Goal: Task Accomplishment & Management: Manage account settings

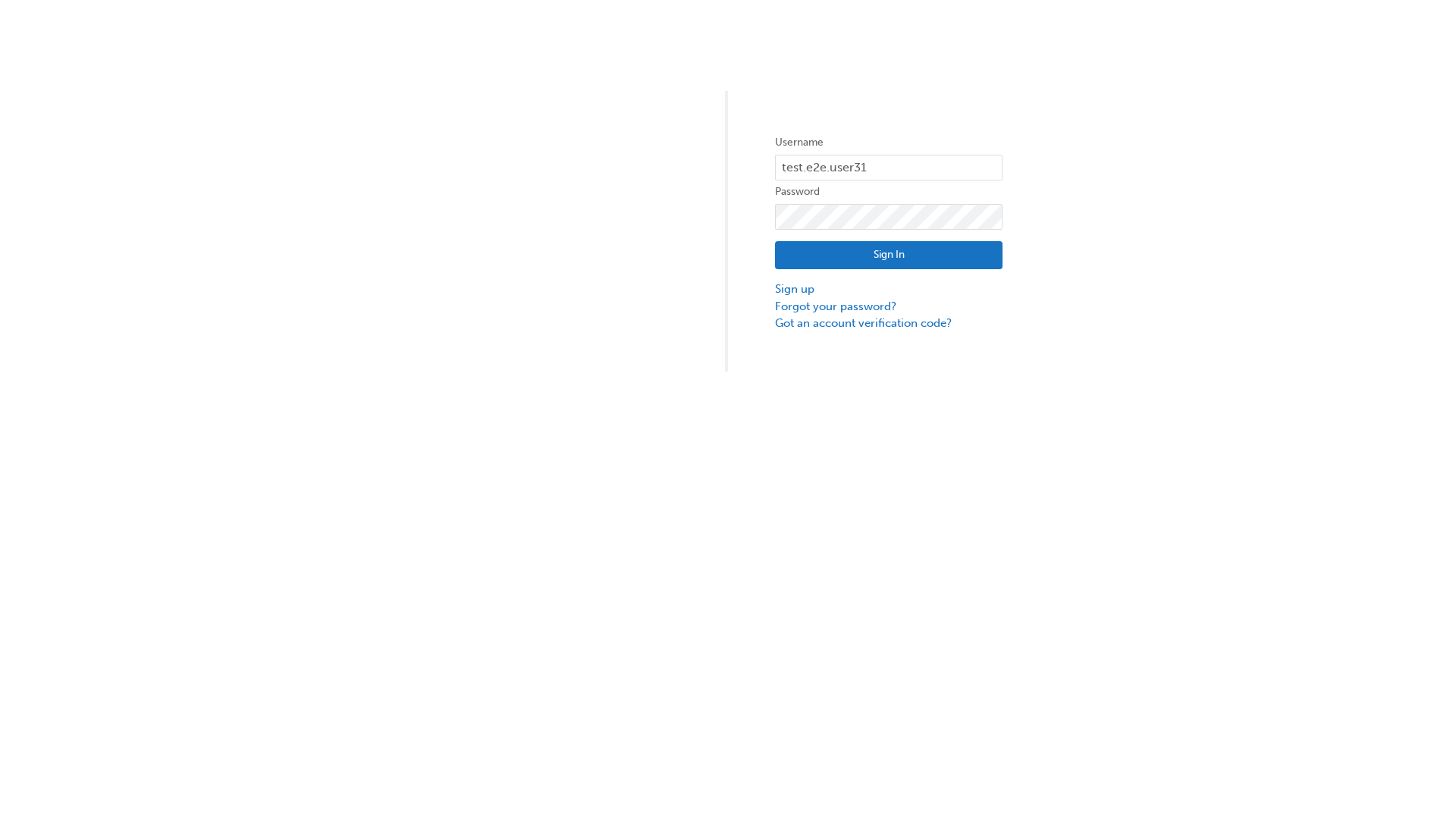
type input "test.e2e.user31"
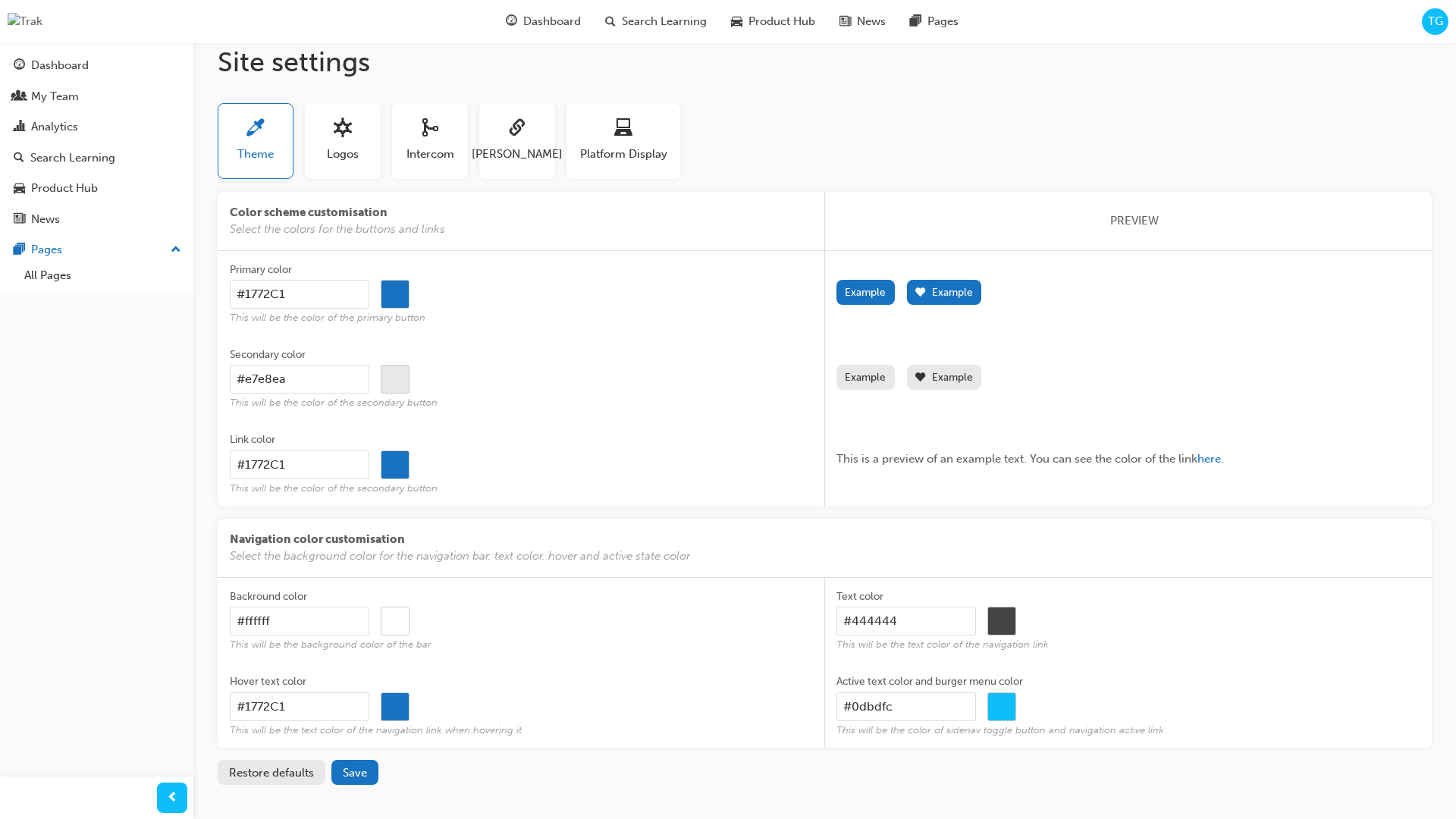
scroll to position [18, 0]
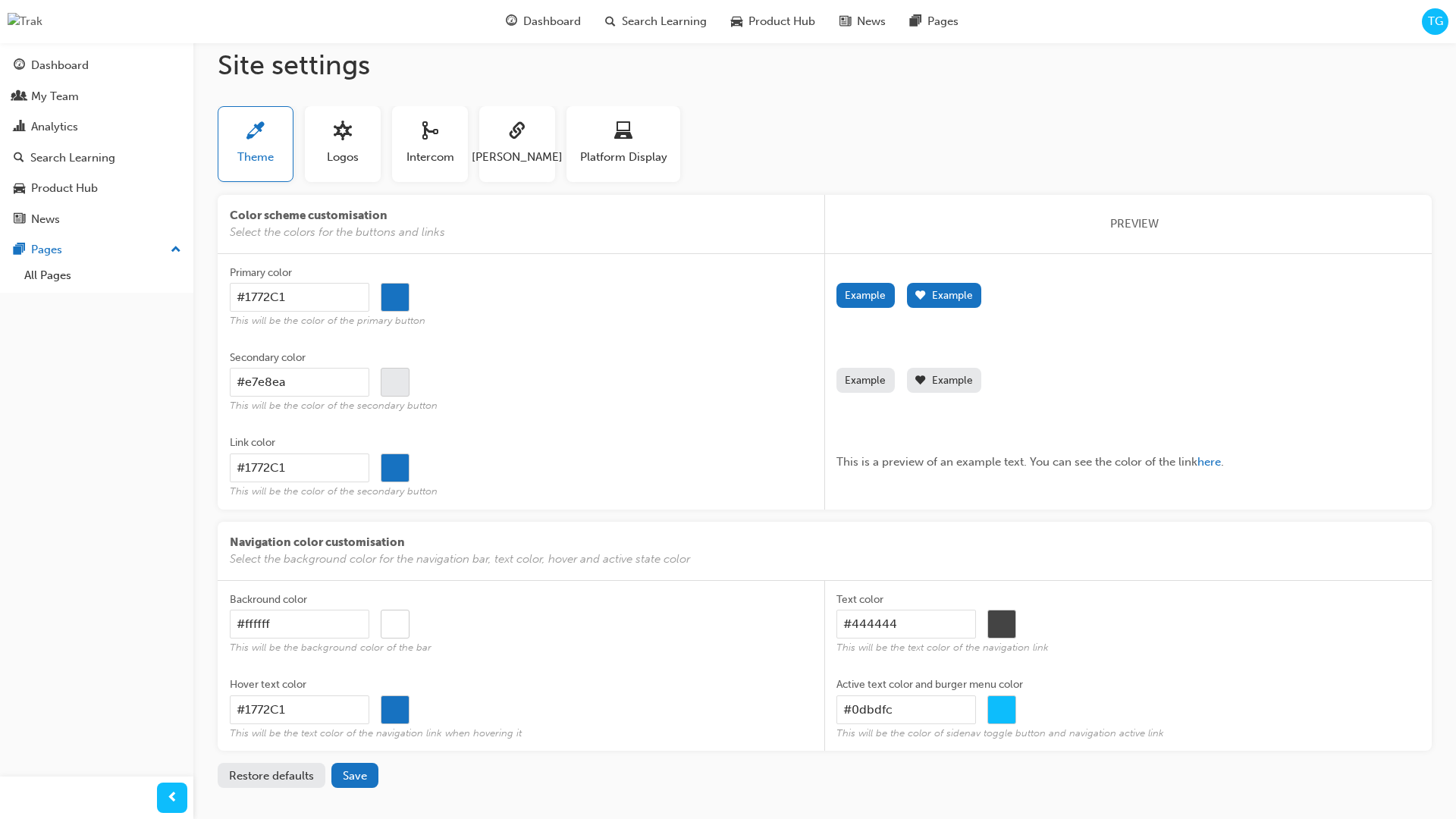
drag, startPoint x: 329, startPoint y: 297, endPoint x: 317, endPoint y: 297, distance: 12.0
click at [318, 297] on input "#1772C1" at bounding box center [299, 297] width 140 height 29
drag, startPoint x: 274, startPoint y: 291, endPoint x: 195, endPoint y: 288, distance: 79.1
click at [179, 286] on div "Dashboard My Team Analytics Search Learning Product Hub News Pages Pages All Pa…" at bounding box center [728, 427] width 1456 height 892
paste input "(0,0,0)"
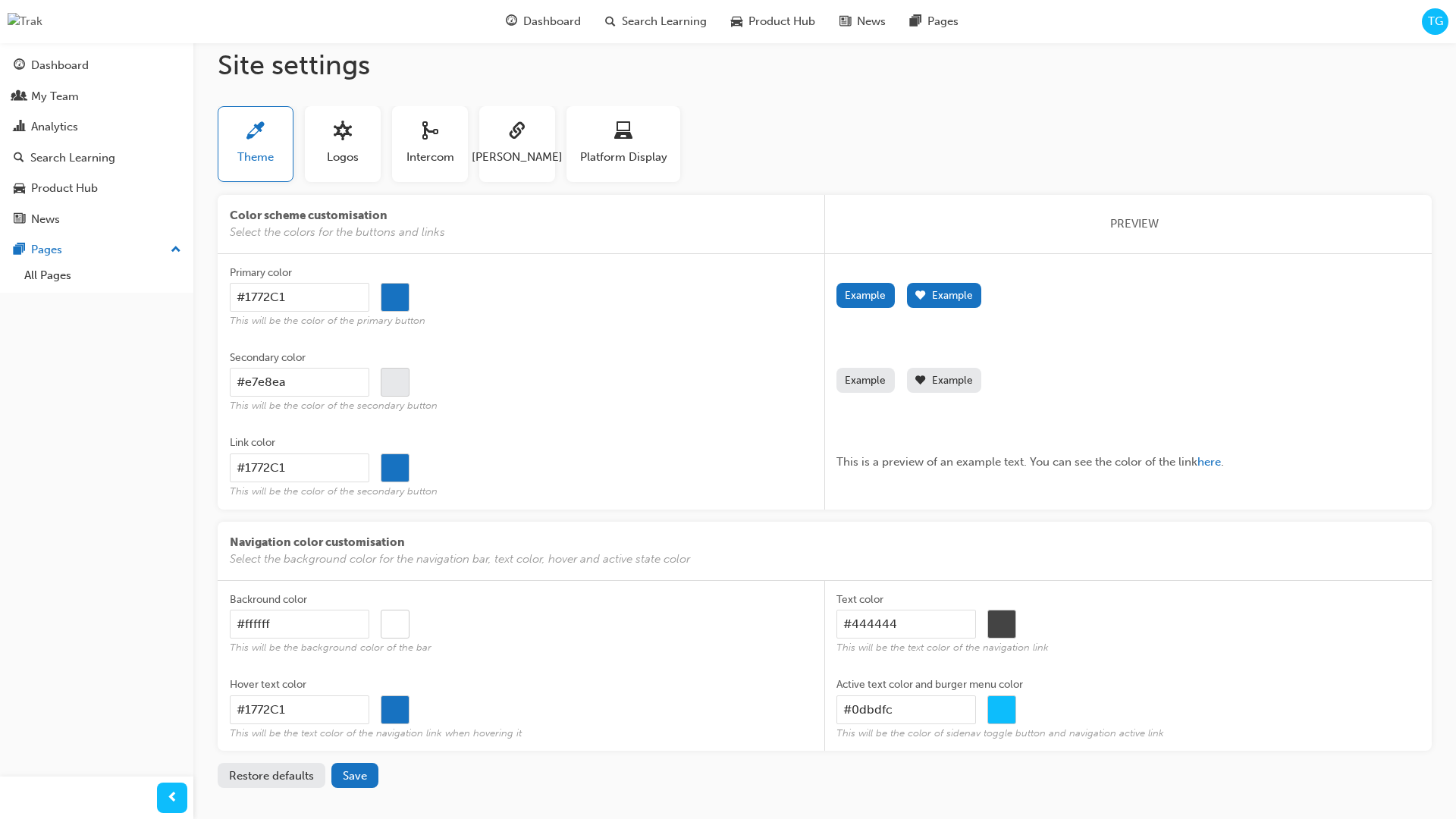
type input "(0,0,0)"
type input "#000000"
drag, startPoint x: 513, startPoint y: 310, endPoint x: 445, endPoint y: 303, distance: 68.4
click at [509, 310] on div "(0,0,0) #000000" at bounding box center [521, 297] width 583 height 29
click at [370, 310] on input "(0,0,0)" at bounding box center [299, 297] width 140 height 29
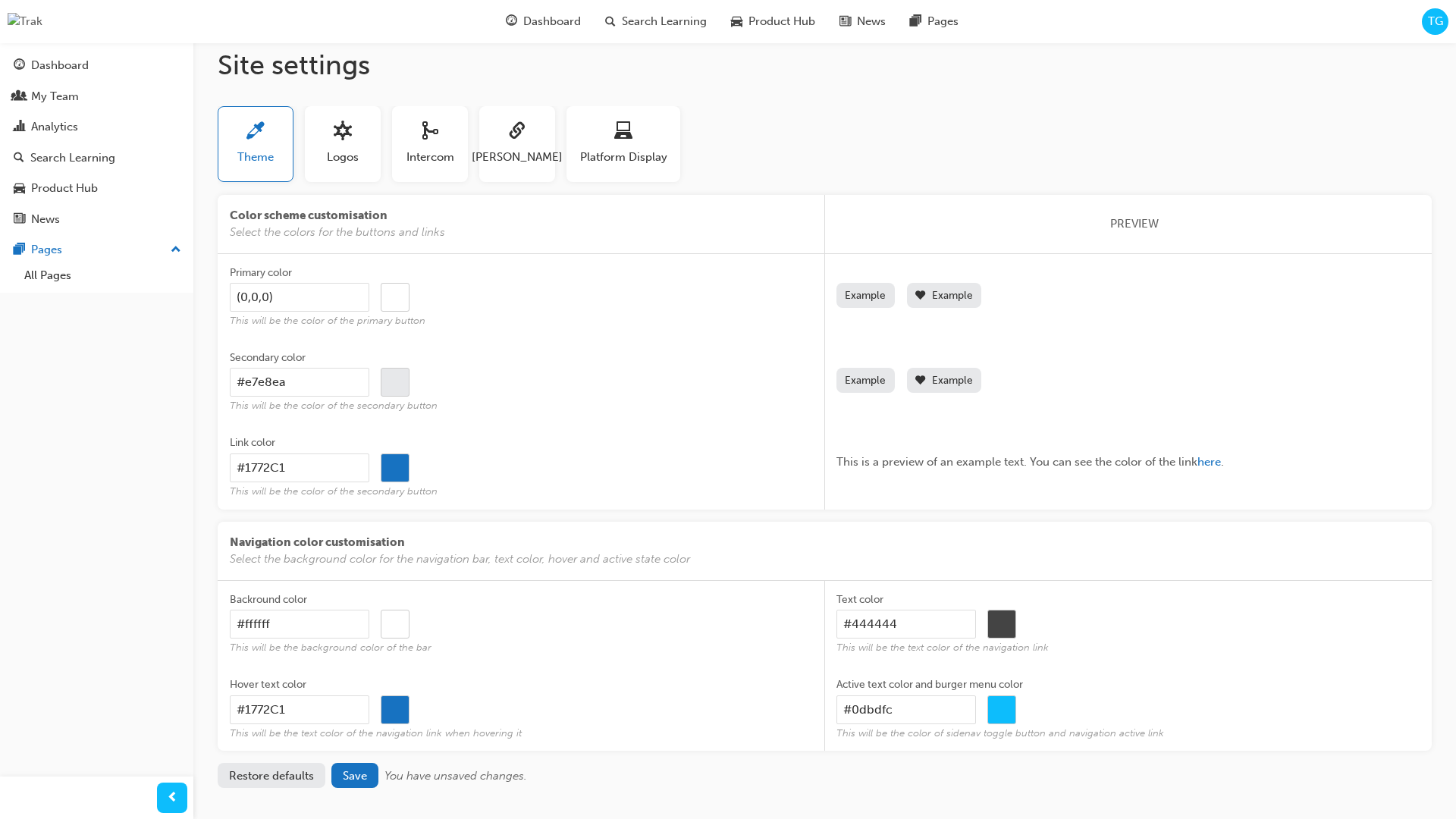
type input "(0,0,0"
type input "#000000"
type input "0,0,0"
type input "#000000"
type input "0,0,0"
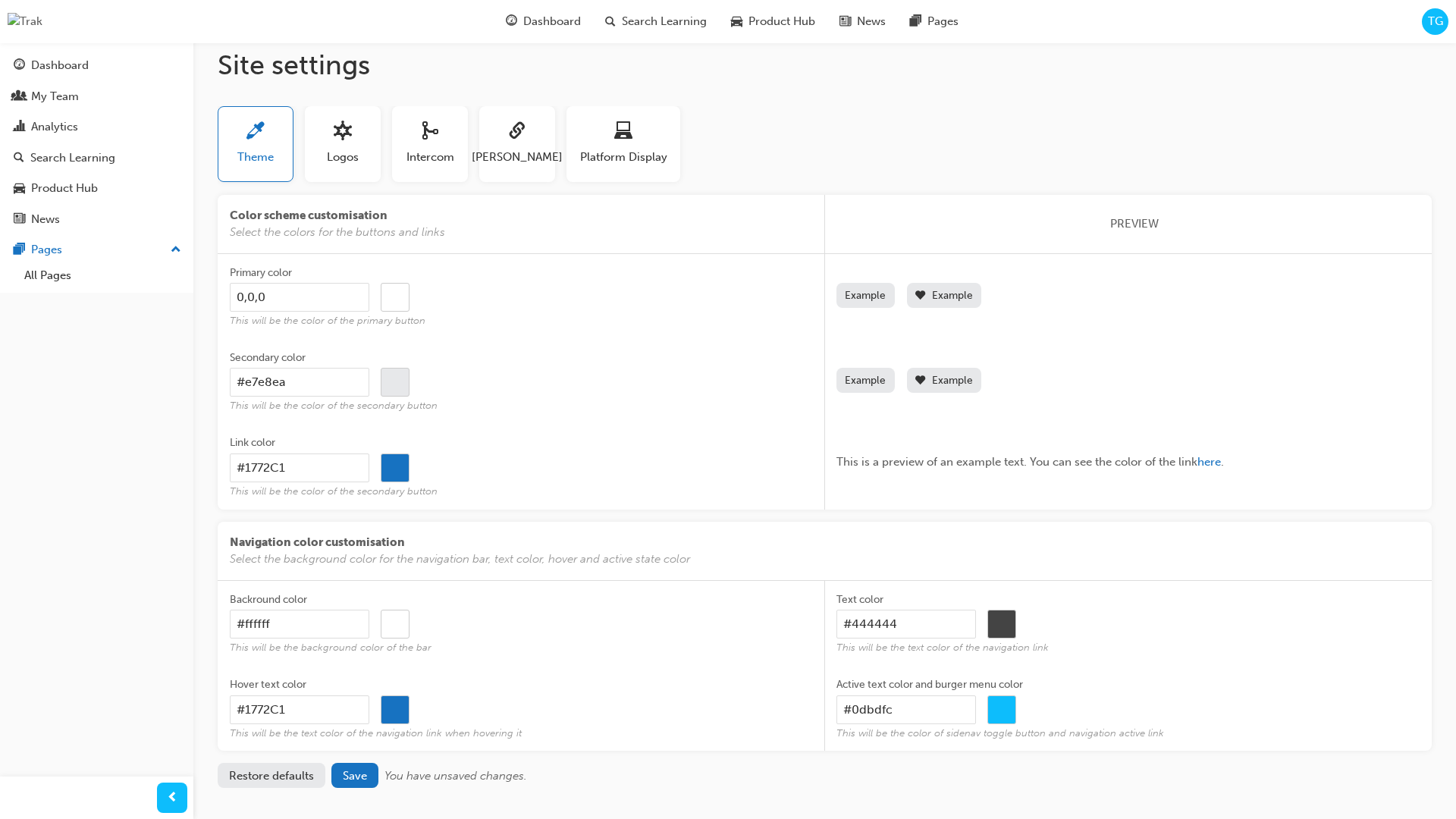
click at [837, 283] on button "Example" at bounding box center [865, 295] width 59 height 25
type input "#000000"
type input "#1772c1"
click at [307, 295] on input "0,0,0" at bounding box center [299, 297] width 140 height 29
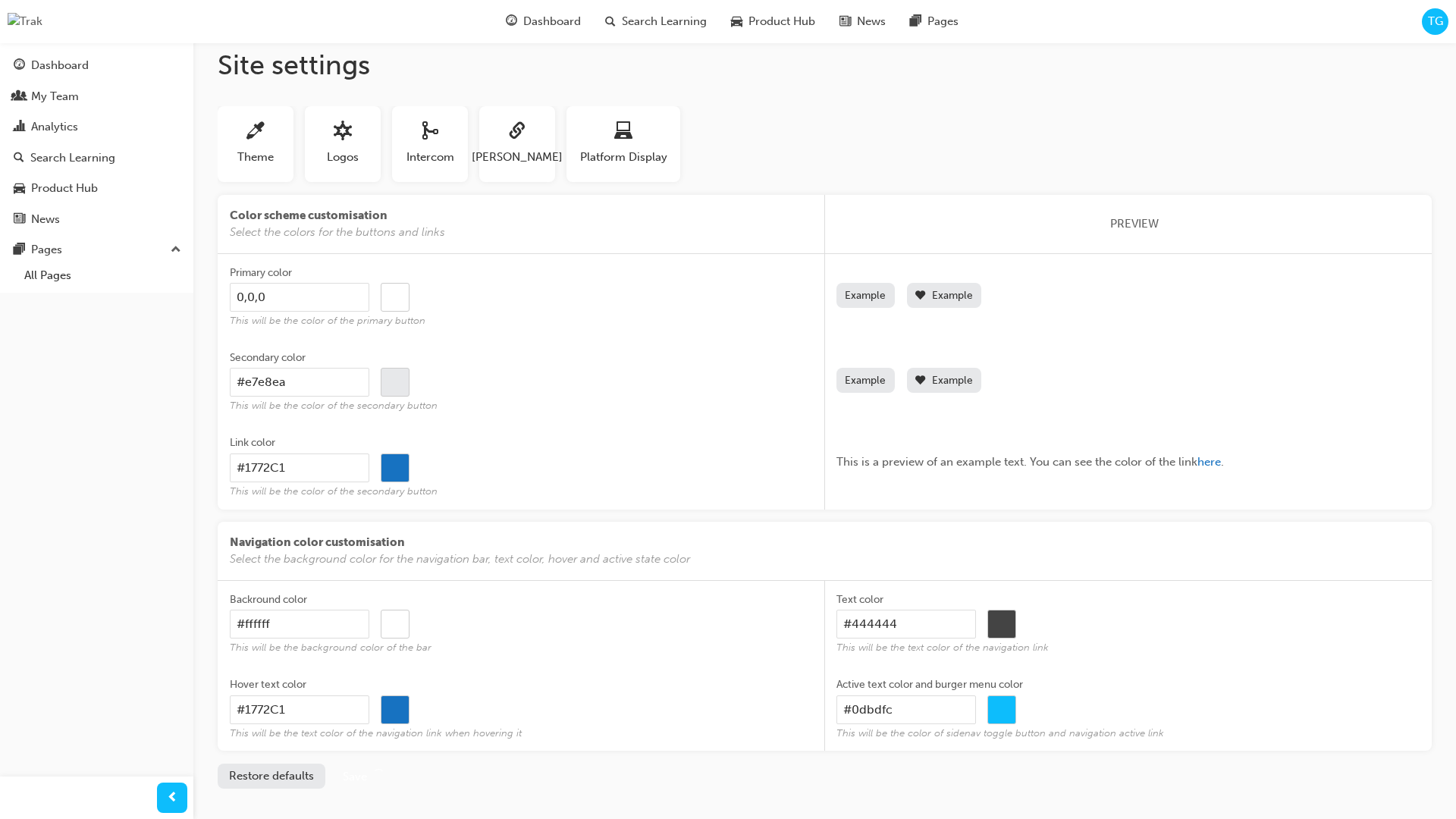
drag, startPoint x: 254, startPoint y: 296, endPoint x: 212, endPoint y: 293, distance: 42.1
click at [212, 293] on div "Site settings Theme Logos Intercom [PERSON_NAME] Platform Display Color scheme …" at bounding box center [824, 430] width 1263 height 813
click at [275, 779] on button "Restore defaults" at bounding box center [272, 776] width 108 height 25
type input "#1772C1"
type input "#1772c1"
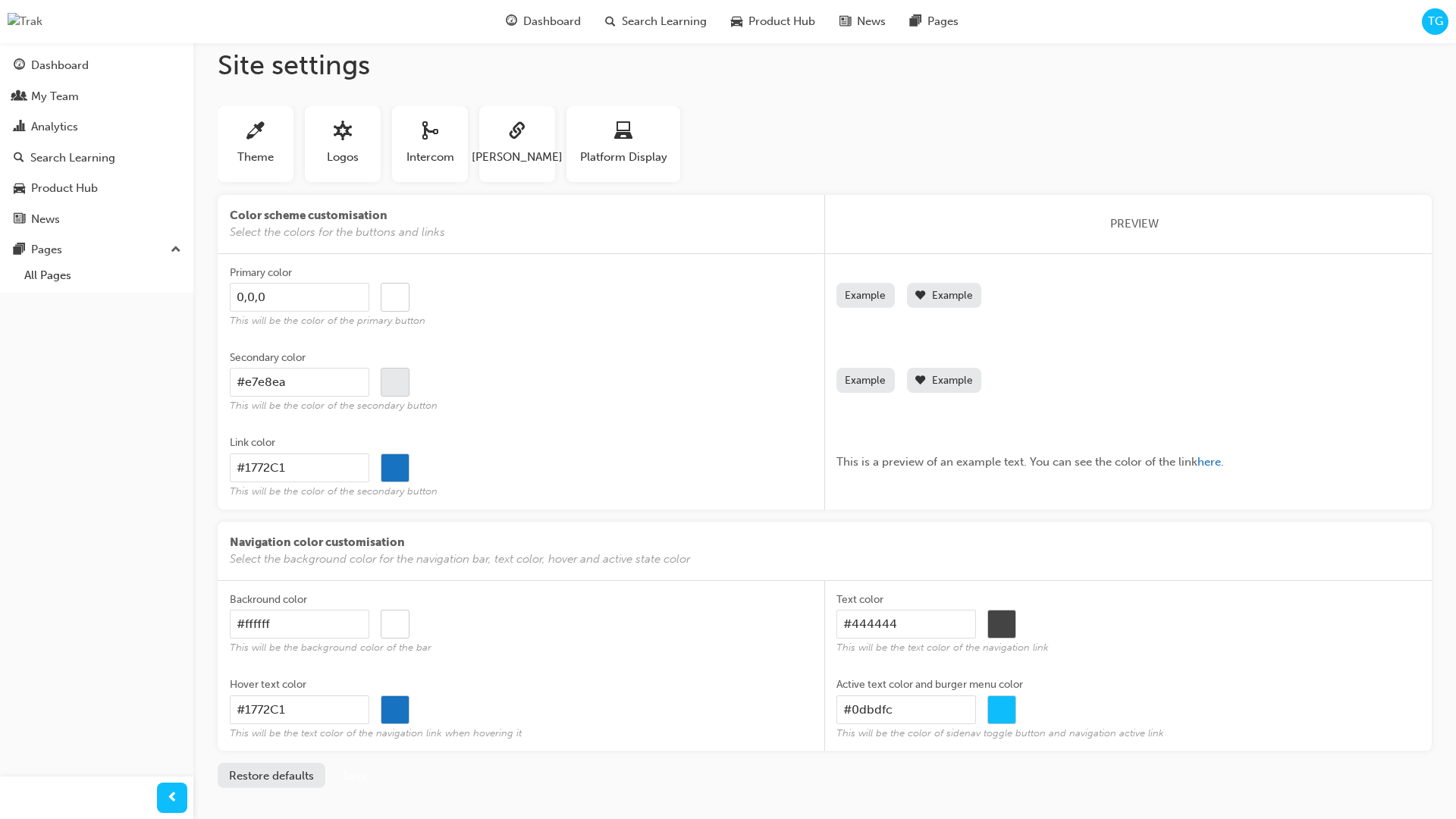
type input "#1772c1"
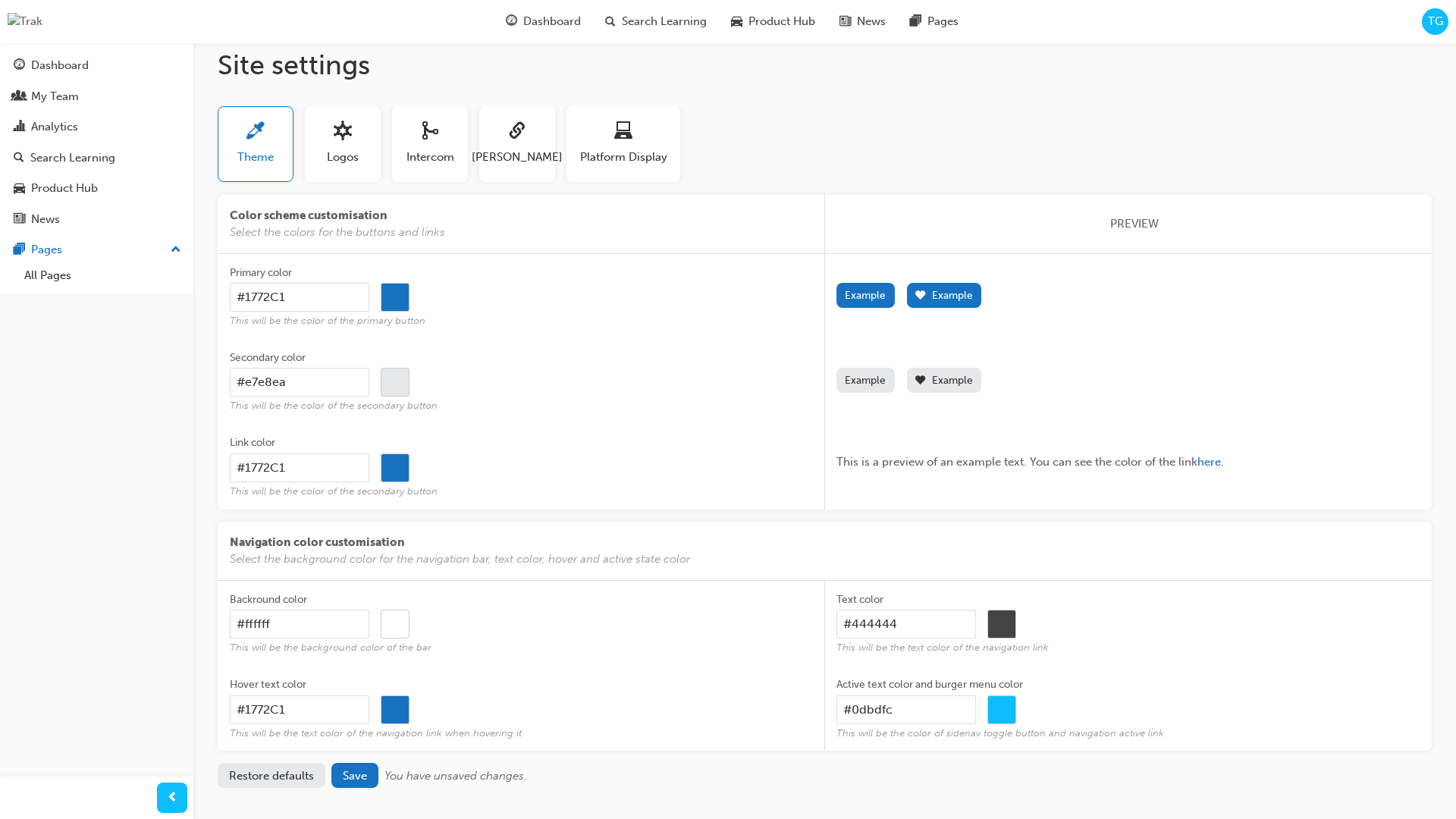
drag, startPoint x: 317, startPoint y: 302, endPoint x: 335, endPoint y: 299, distance: 18.2
click at [317, 302] on input "#1772C1" at bounding box center [299, 297] width 140 height 29
drag, startPoint x: 292, startPoint y: 299, endPoint x: 214, endPoint y: 292, distance: 78.3
click at [214, 292] on div "Site settings Theme Logos Intercom [PERSON_NAME] Platform Display Color scheme …" at bounding box center [824, 430] width 1263 height 812
click at [340, 305] on input "#1772C1" at bounding box center [299, 297] width 140 height 29
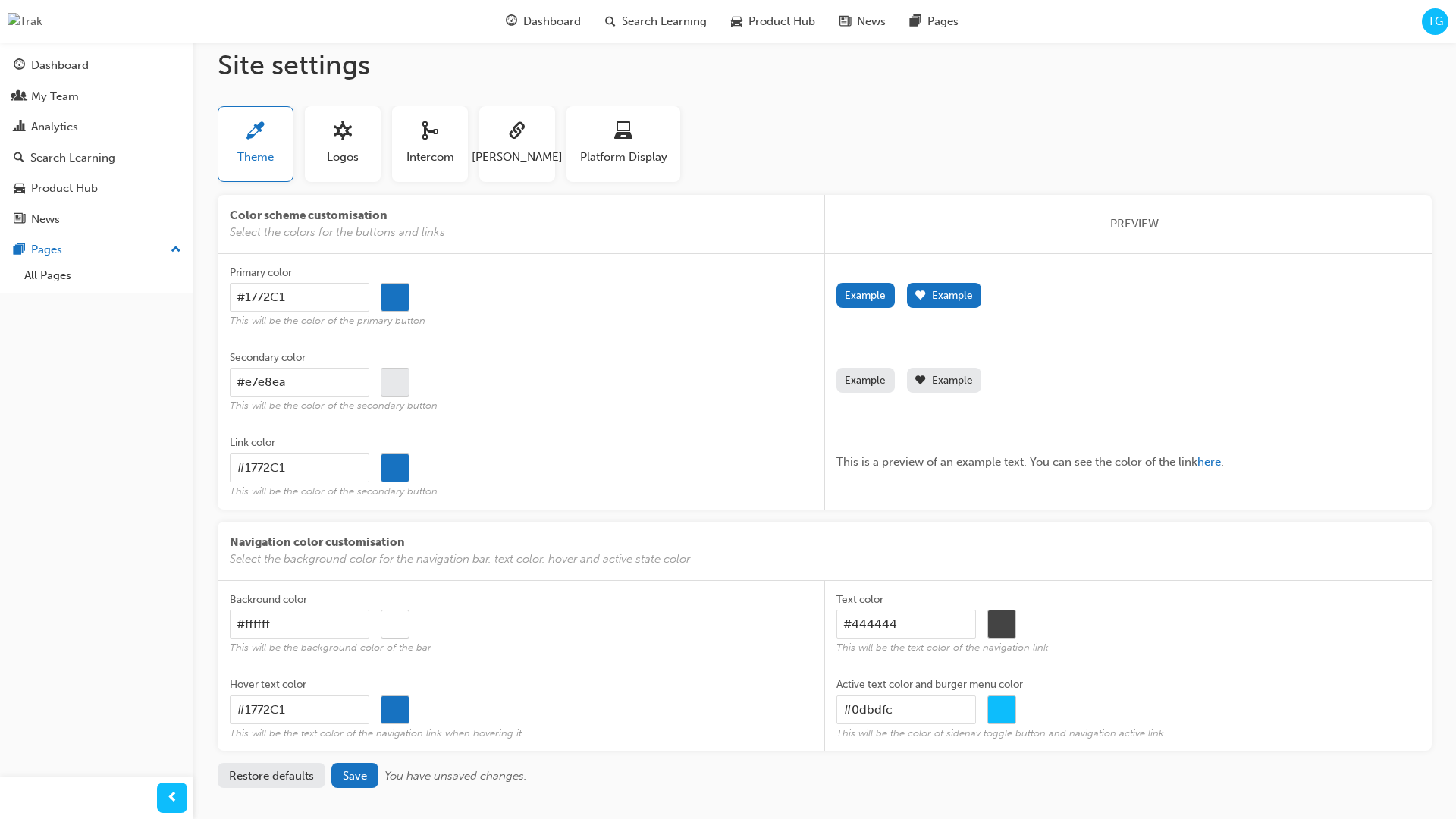
drag, startPoint x: 255, startPoint y: 299, endPoint x: 213, endPoint y: 293, distance: 42.4
click at [213, 293] on div "Site settings Theme Logos Intercom [PERSON_NAME] Platform Display Color scheme …" at bounding box center [824, 430] width 1263 height 812
paste input "rgb(23 114 193)"
type input "rgb(23 114 193)"
type input "#000000"
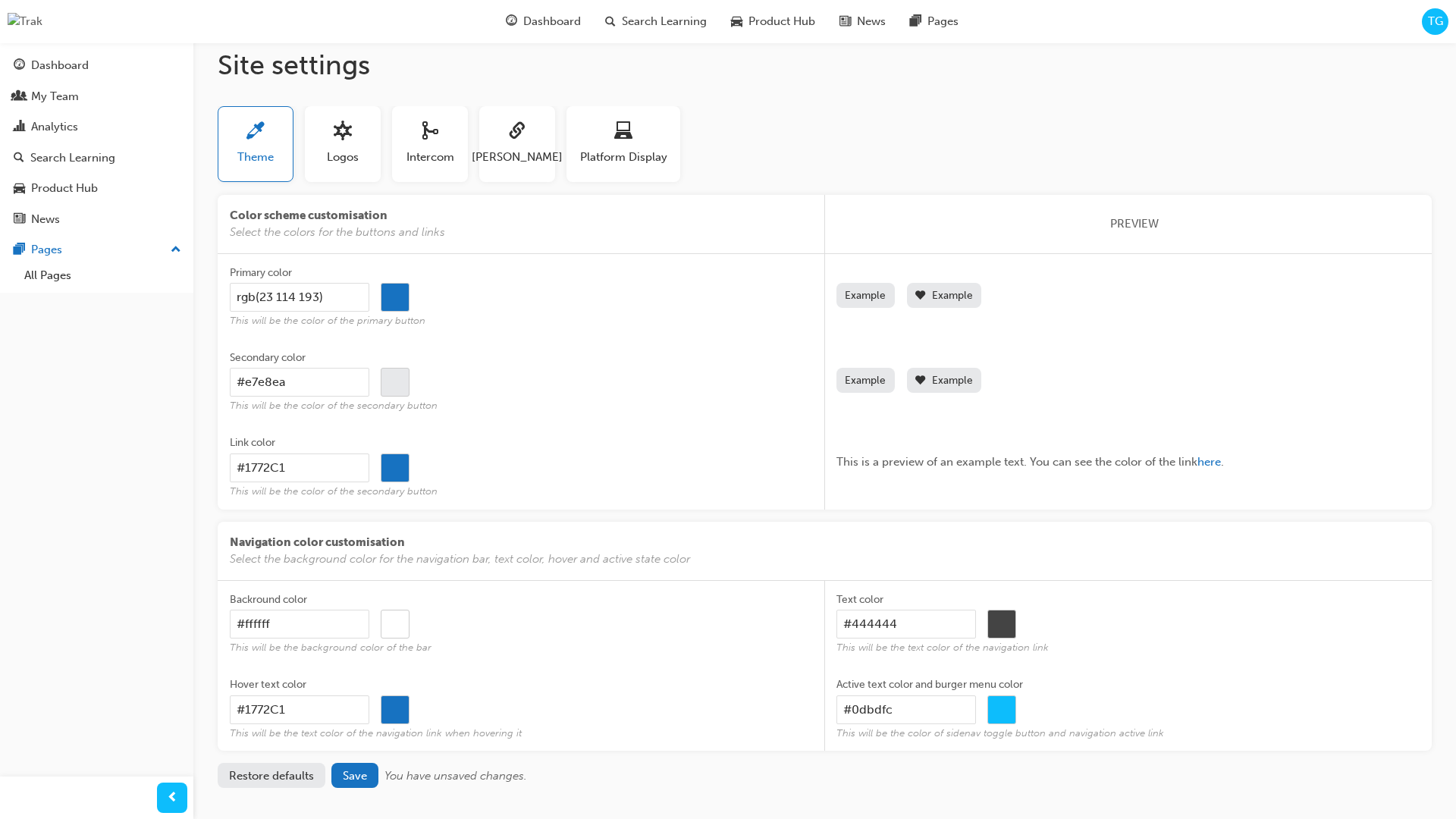
drag, startPoint x: 276, startPoint y: 299, endPoint x: 295, endPoint y: 296, distance: 19.2
click at [279, 298] on input "rgb(23 114 193)" at bounding box center [299, 297] width 140 height 29
type input "rgb(23114 193)"
type input "#000000"
type input "rgb(23,114 193)"
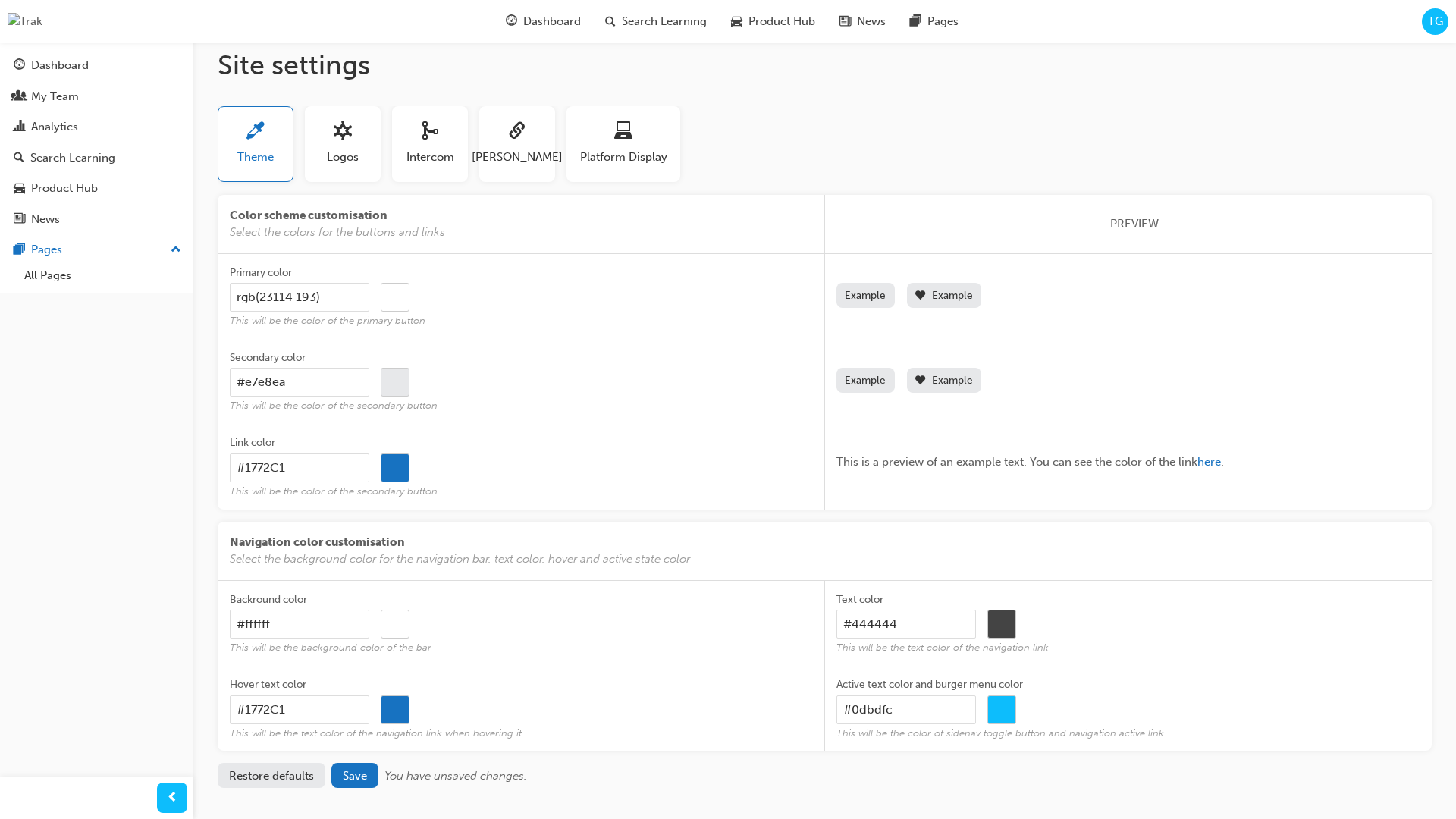
type input "#000000"
type input "rgb(23,114, 193)"
type input "#000000"
drag, startPoint x: 344, startPoint y: 299, endPoint x: 328, endPoint y: 301, distance: 16.1
click at [344, 299] on input "rgb(23,114, 193)" at bounding box center [299, 297] width 140 height 29
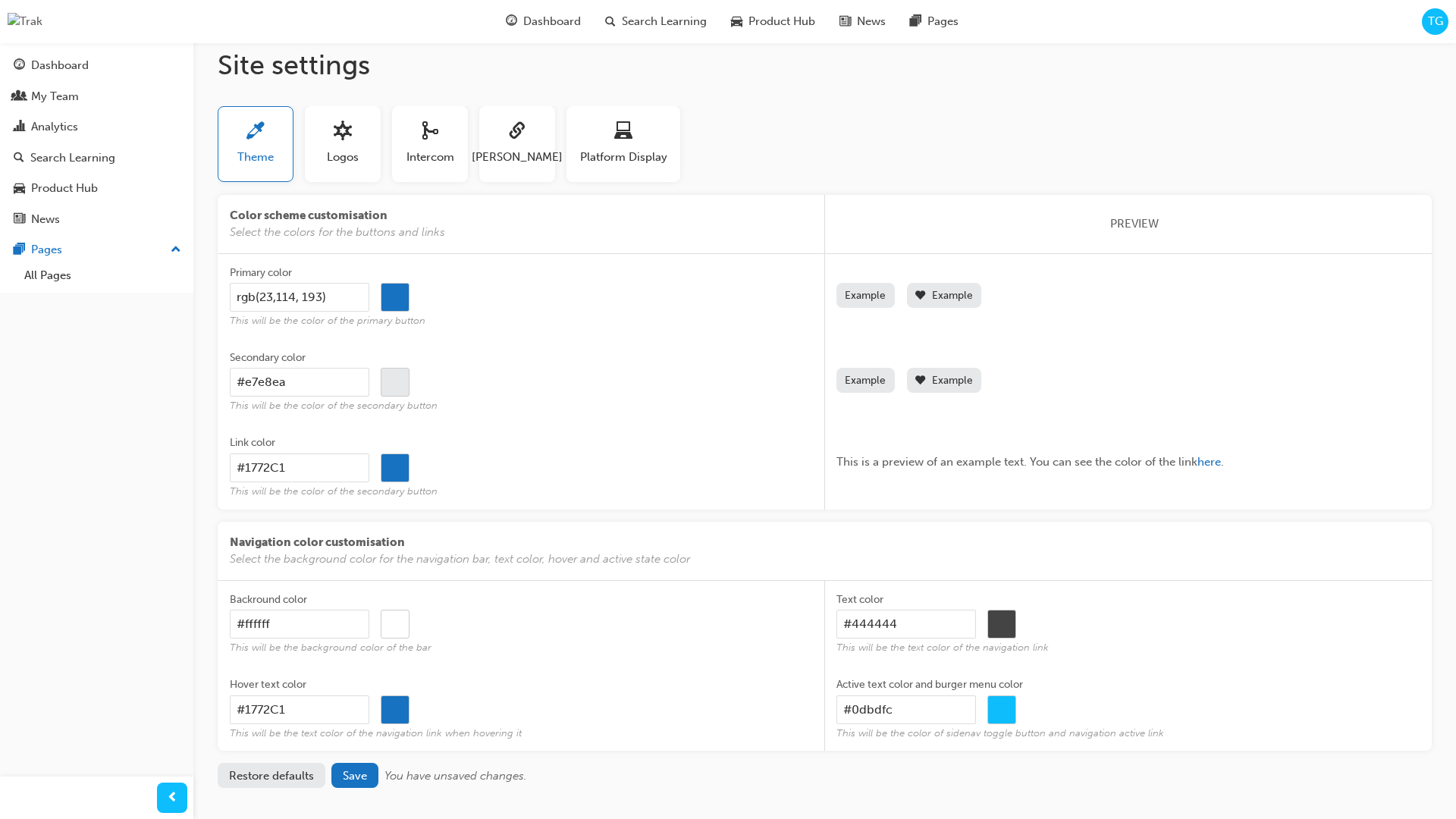
drag, startPoint x: 303, startPoint y: 292, endPoint x: 311, endPoint y: 294, distance: 8.2
click at [305, 292] on input "rgb(23,114, 193)" at bounding box center [299, 297] width 140 height 29
type input "rgb(23,114,193)"
type input "#000000"
type input "rgb(23,114,193)"
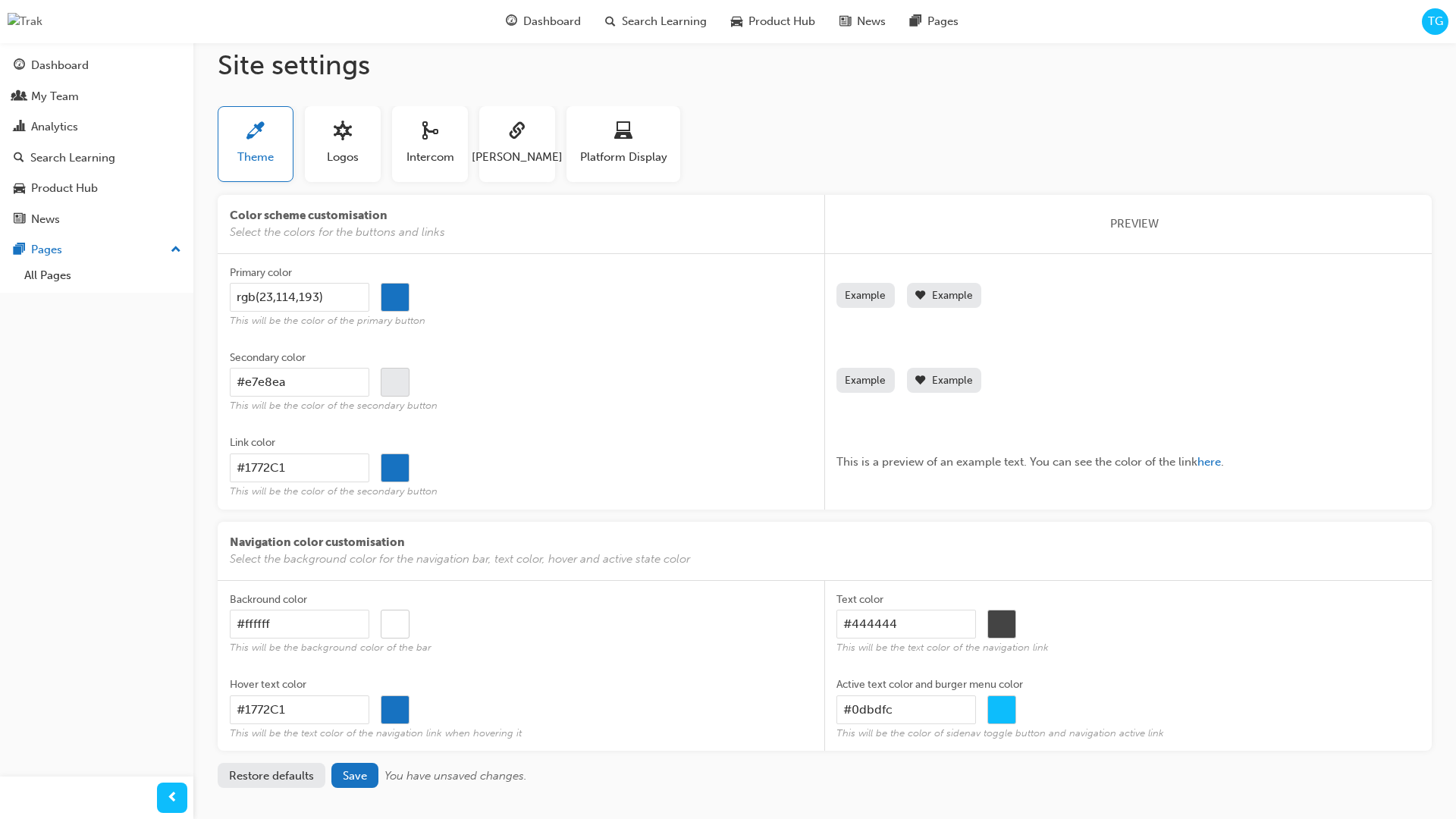
drag, startPoint x: 597, startPoint y: 299, endPoint x: 573, endPoint y: 304, distance: 24.5
click at [597, 299] on div "rgb(23,114,193) #000000" at bounding box center [521, 297] width 583 height 29
click at [370, 299] on input "rgb(23,114,193)" at bounding box center [299, 297] width 140 height 29
drag, startPoint x: 359, startPoint y: 300, endPoint x: 347, endPoint y: 299, distance: 12.0
click at [356, 299] on input "rgb(23,114,193)" at bounding box center [299, 297] width 140 height 29
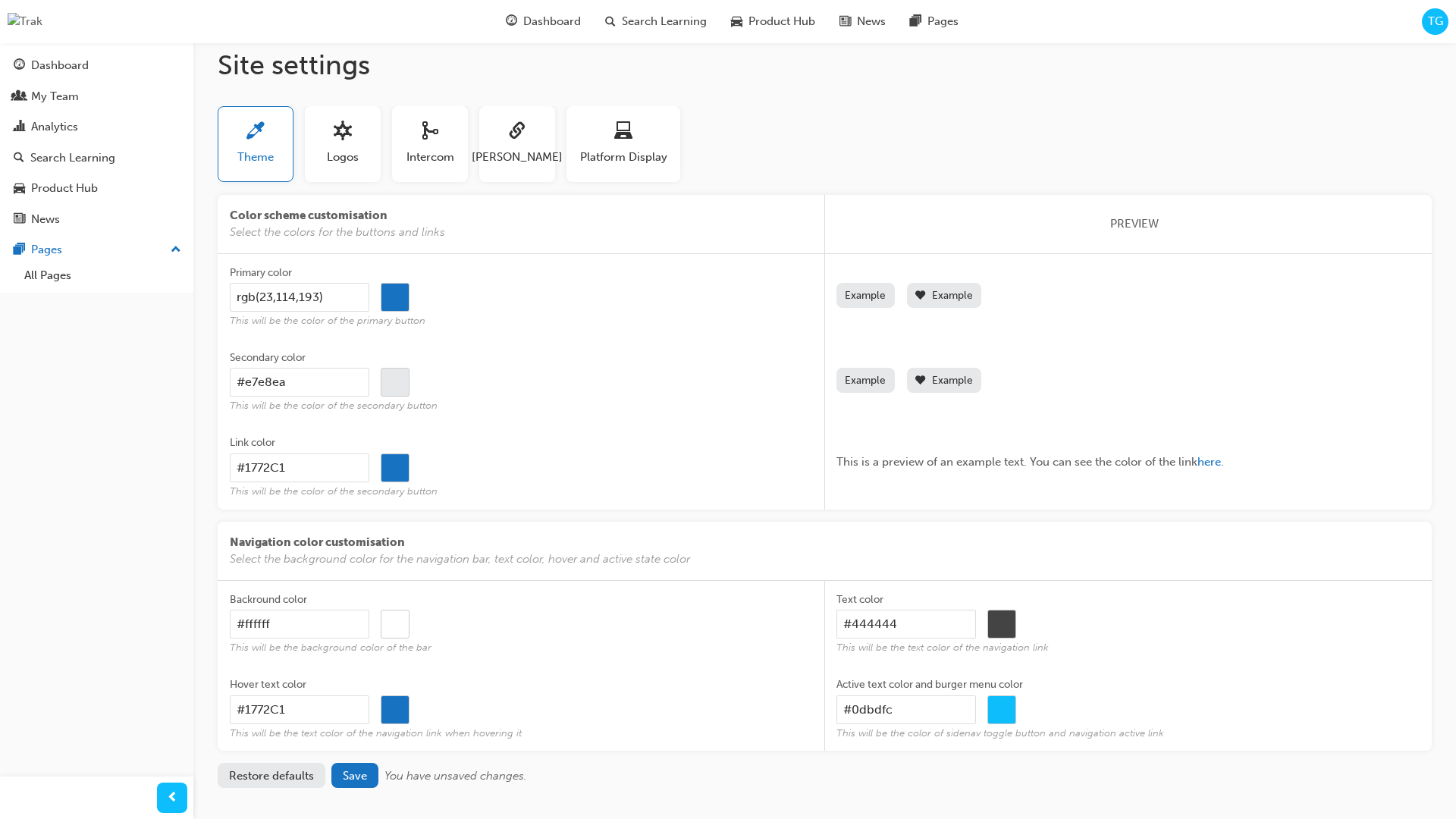
drag, startPoint x: 356, startPoint y: 296, endPoint x: 167, endPoint y: 292, distance: 189.0
click at [167, 292] on div "Dashboard My Team Analytics Search Learning Product Hub News Pages Pages All Pa…" at bounding box center [728, 427] width 1456 height 892
